Goal: Transaction & Acquisition: Book appointment/travel/reservation

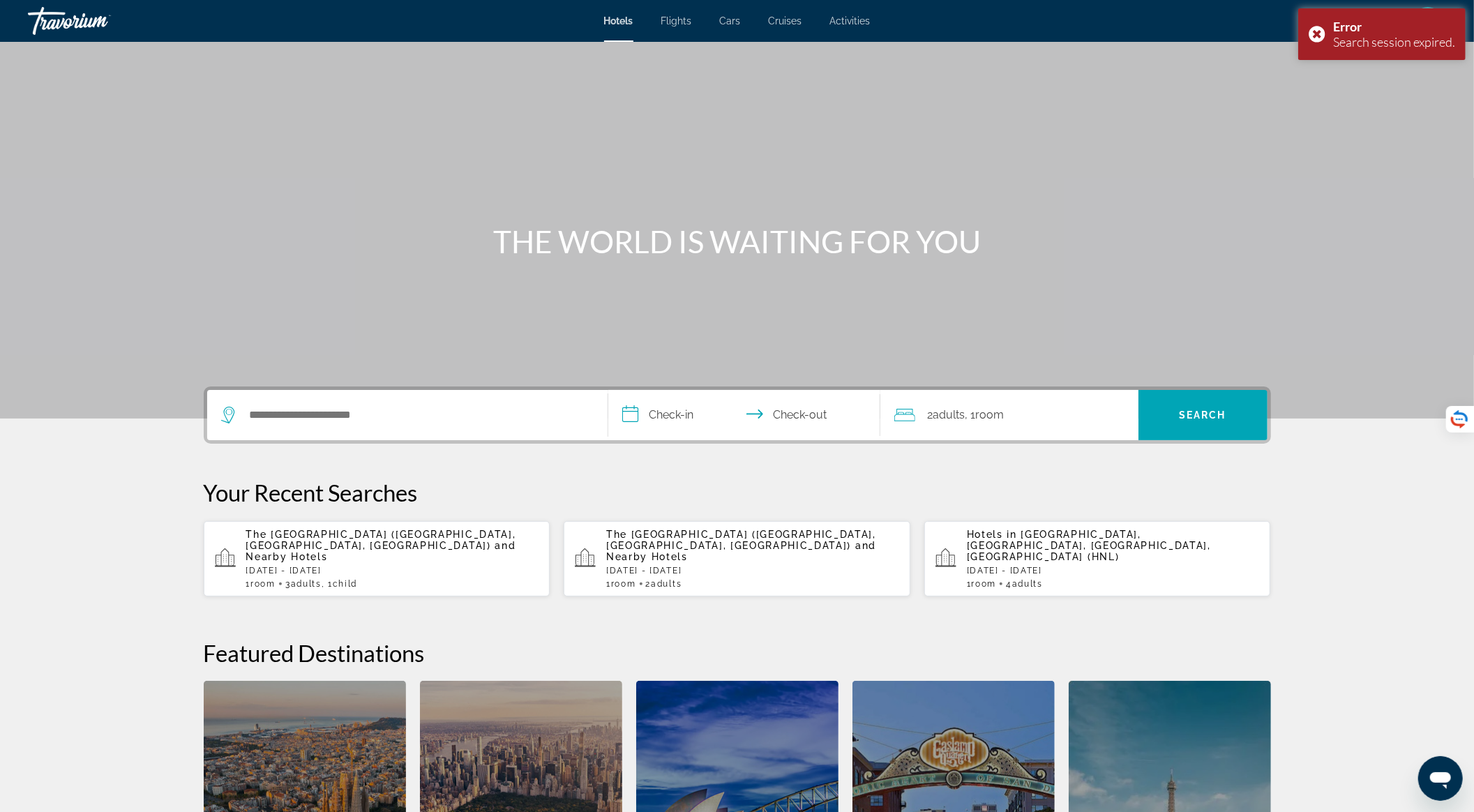
click at [631, 545] on span "and Nearby Hotels" at bounding box center [740, 550] width 270 height 22
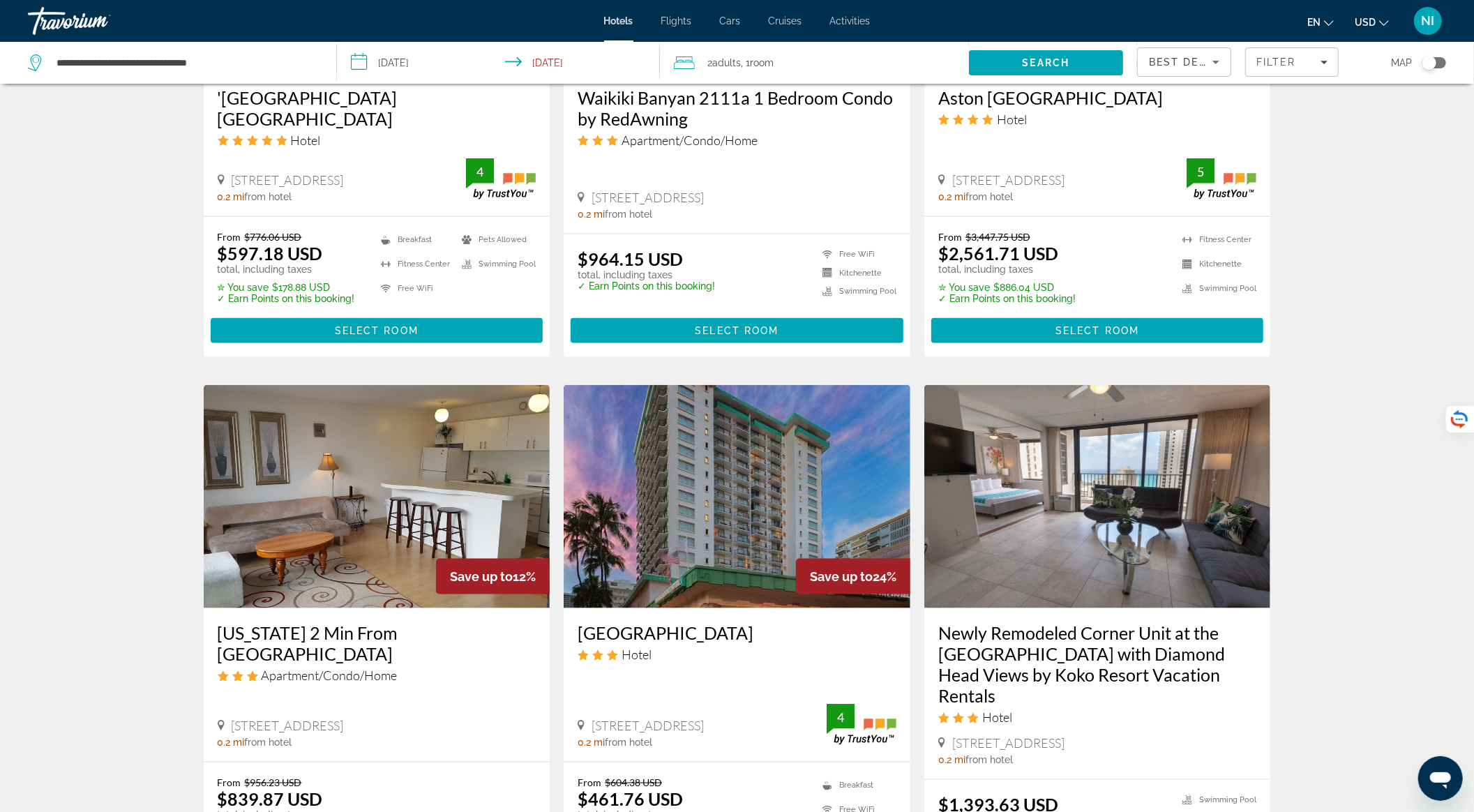
scroll to position [1395, 0]
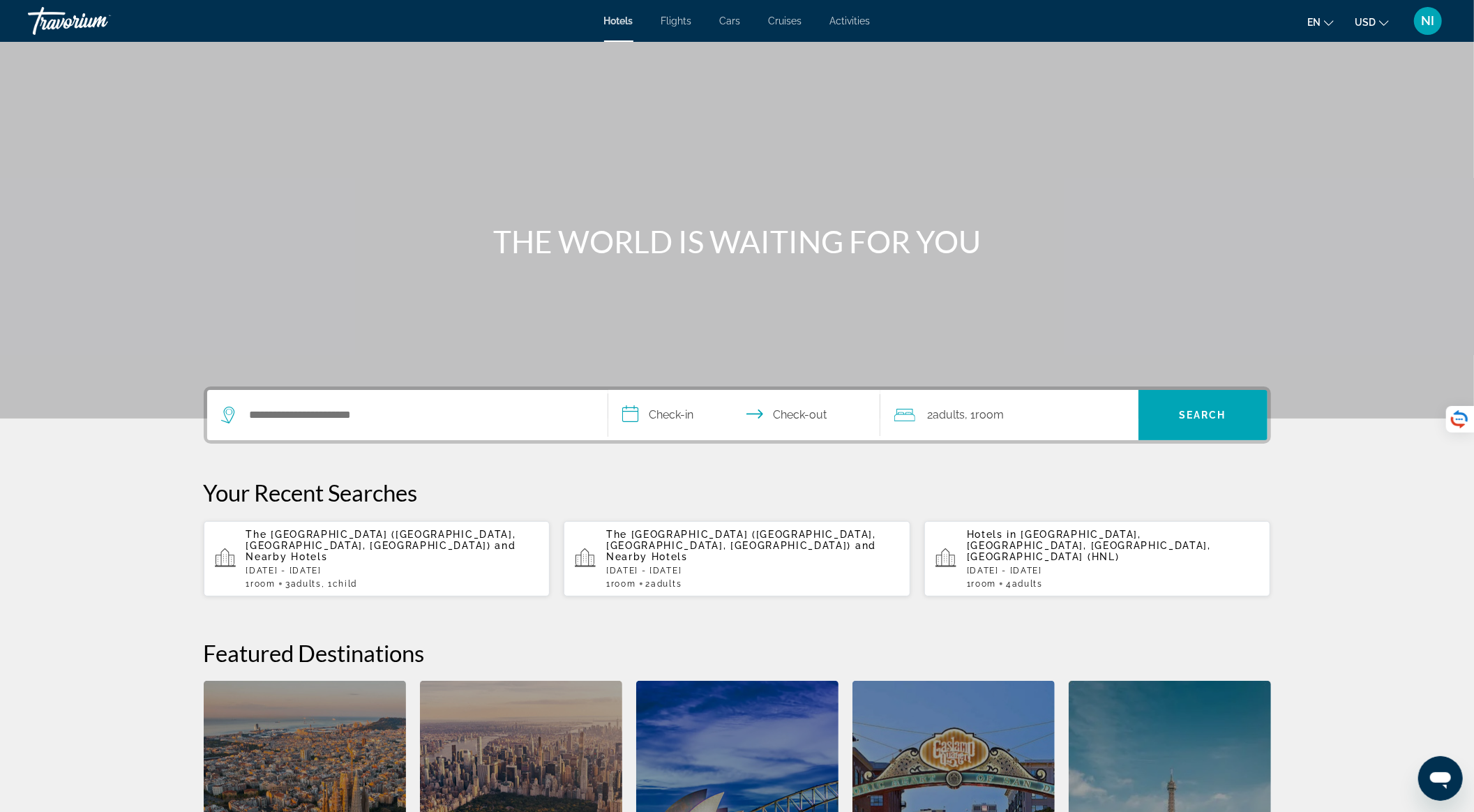
click at [347, 579] on span "Child" at bounding box center [345, 584] width 24 height 10
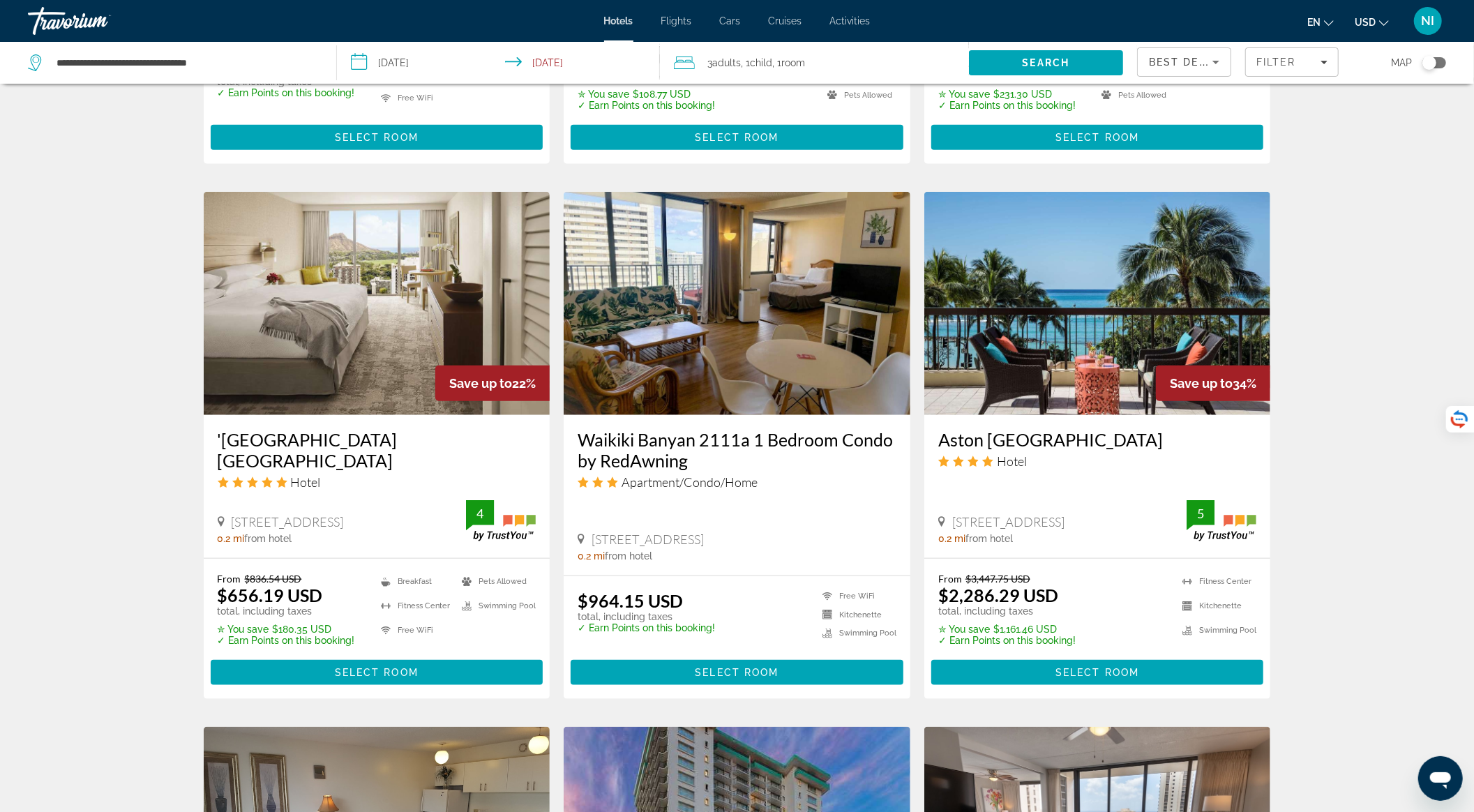
scroll to position [1116, 0]
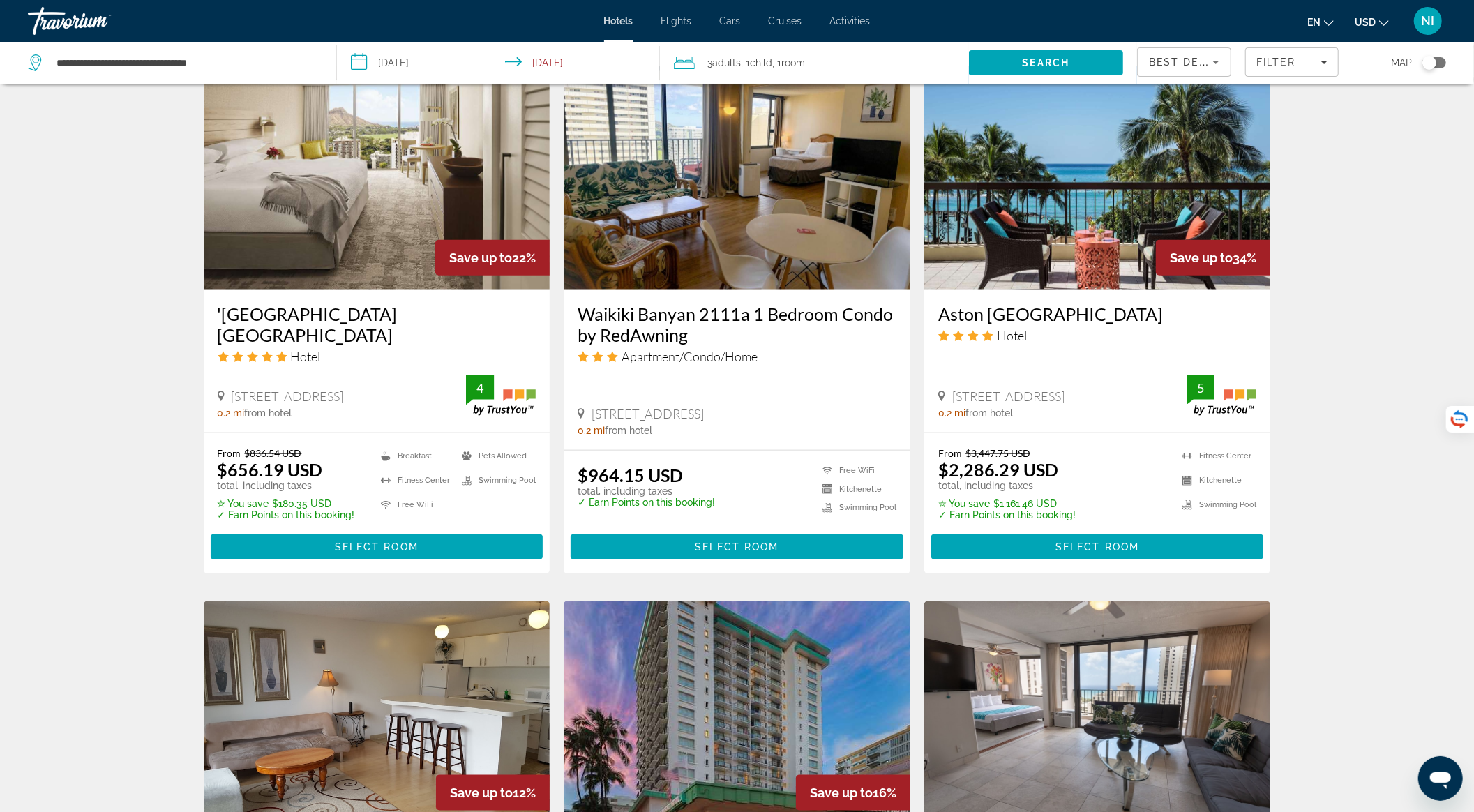
click at [1038, 243] on img "Main content" at bounding box center [1097, 177] width 347 height 223
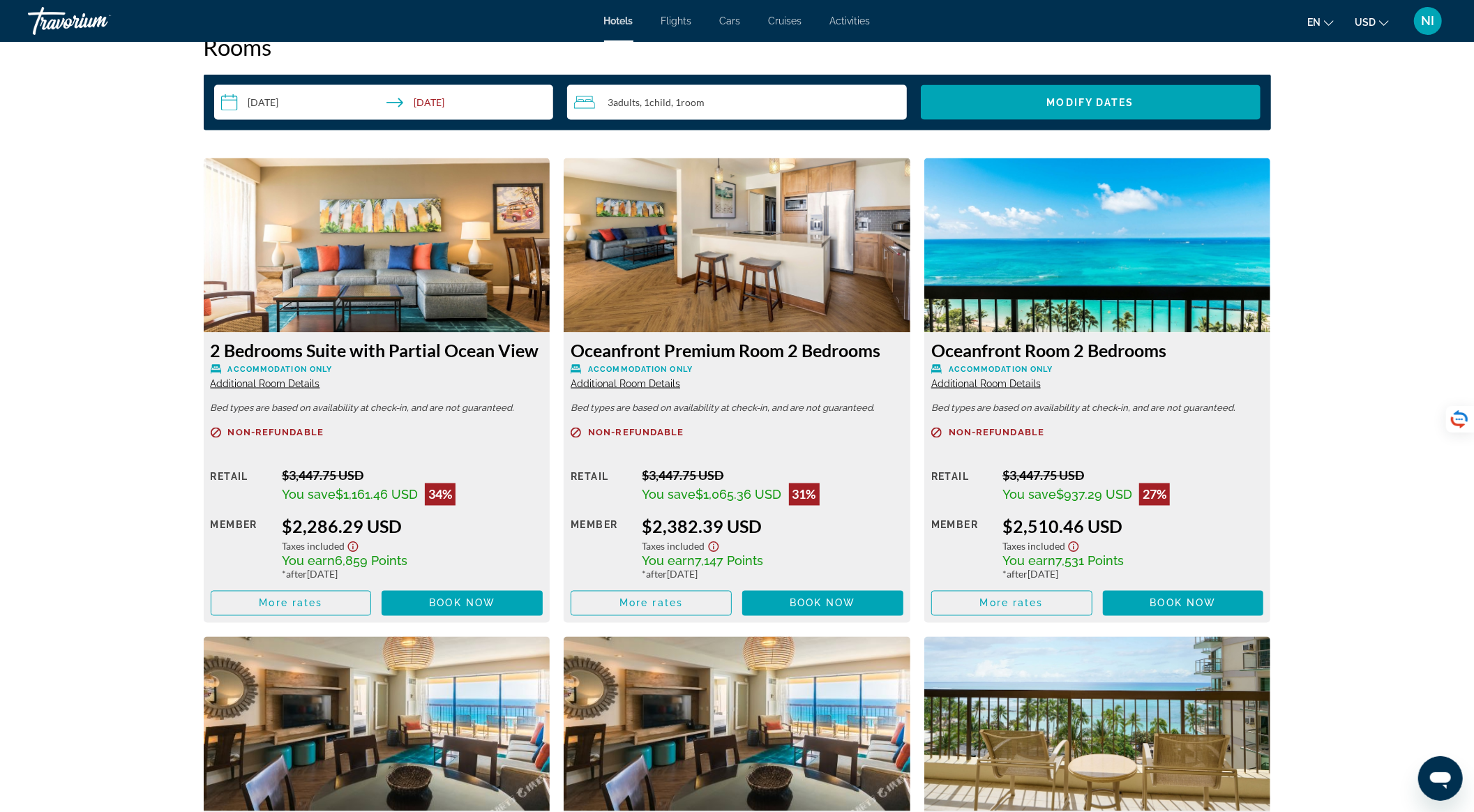
scroll to position [1767, 0]
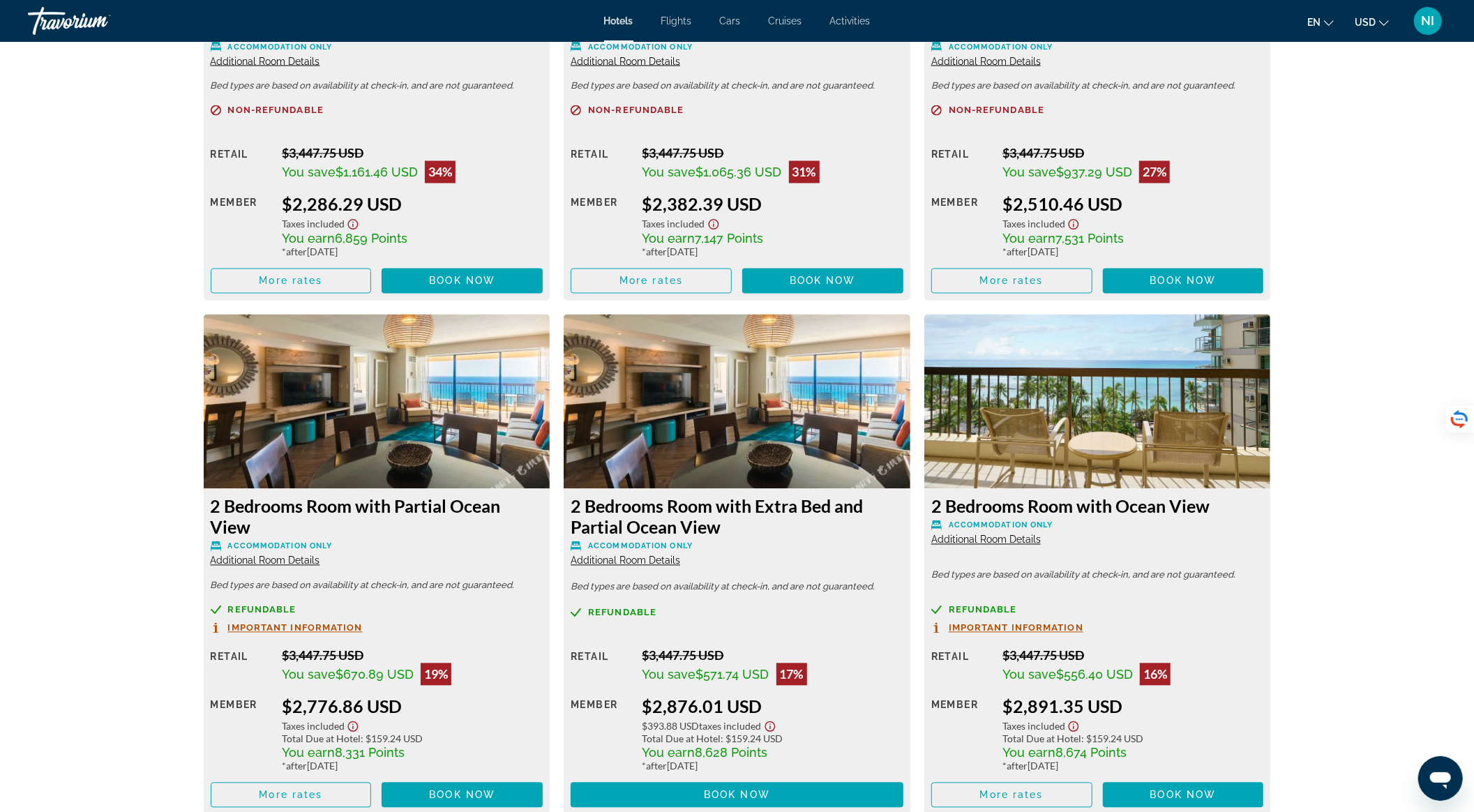
scroll to position [2325, 0]
